Goal: Task Accomplishment & Management: Use online tool/utility

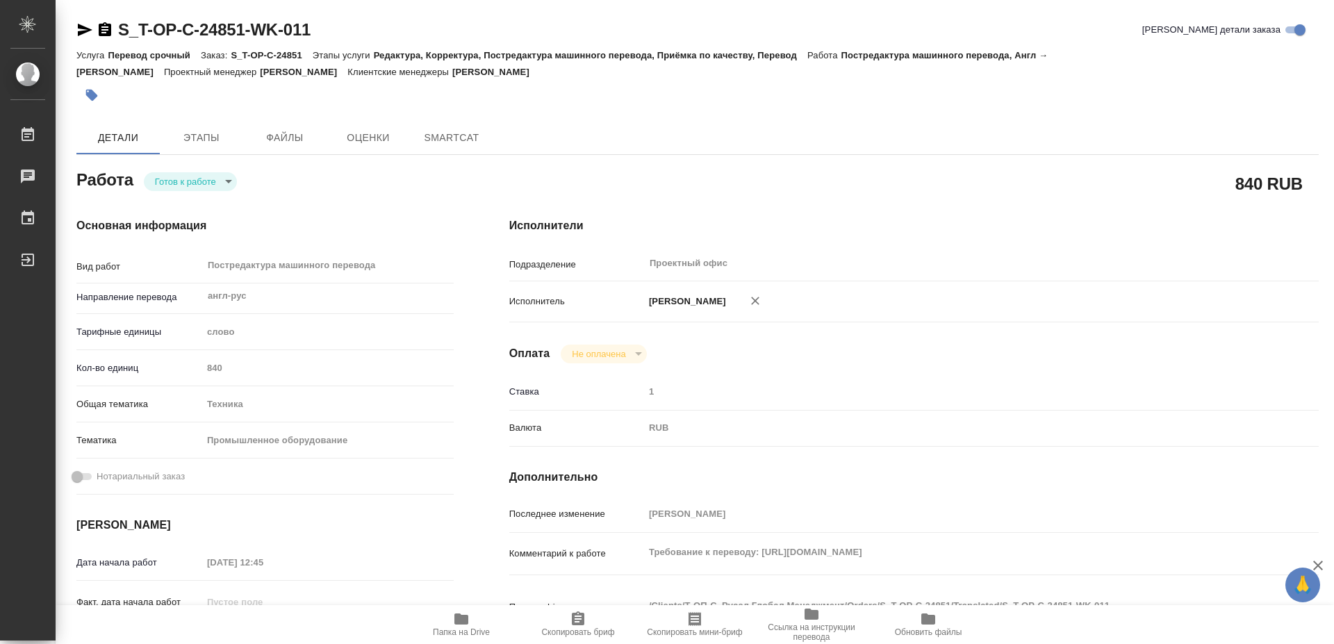
type textarea "x"
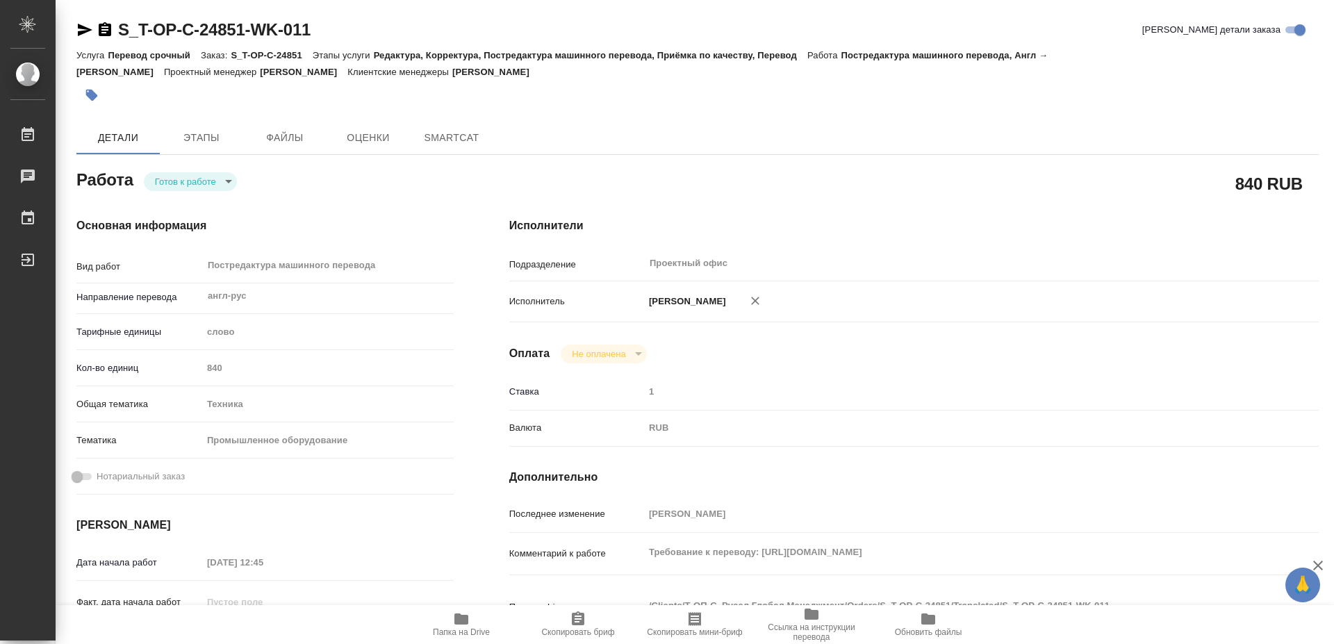
type textarea "x"
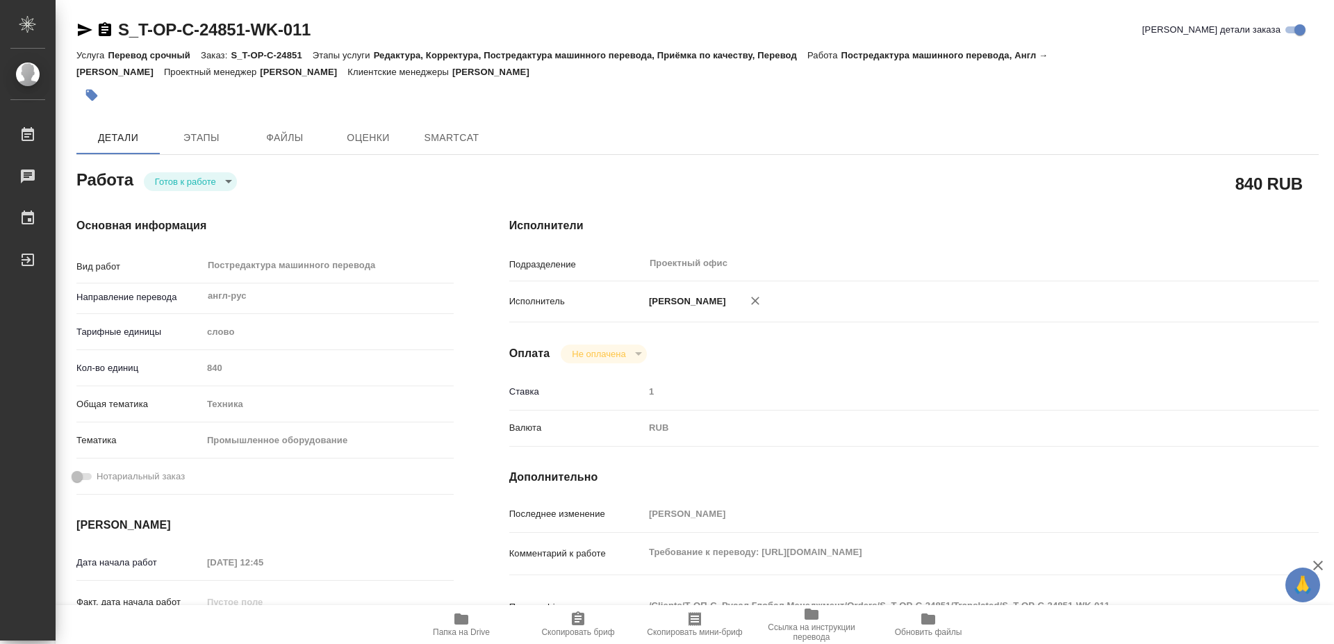
type textarea "x"
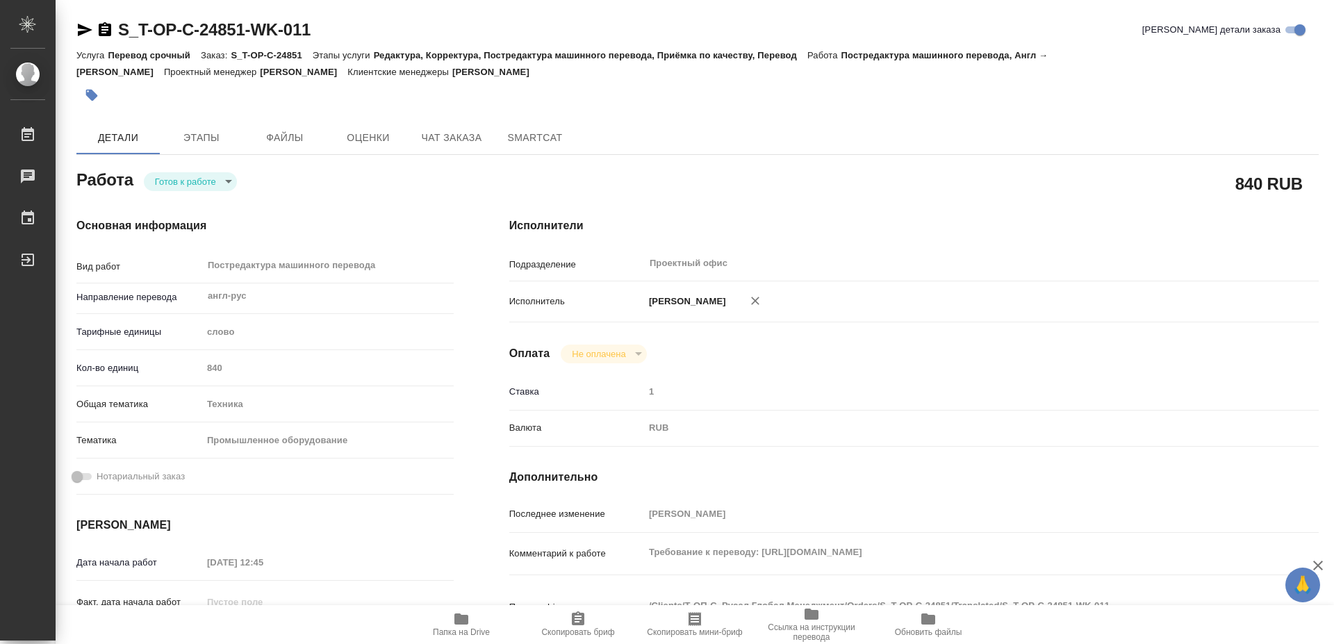
type textarea "x"
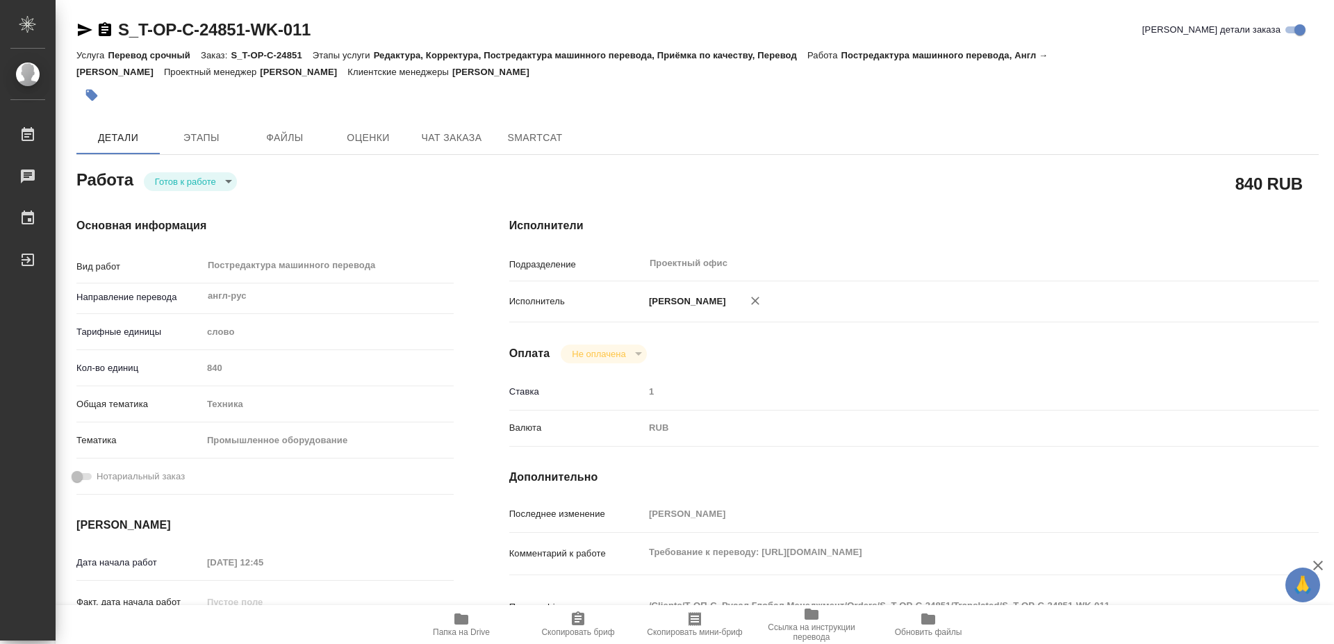
click at [454, 625] on icon "button" at bounding box center [461, 619] width 17 height 17
